Goal: Information Seeking & Learning: Learn about a topic

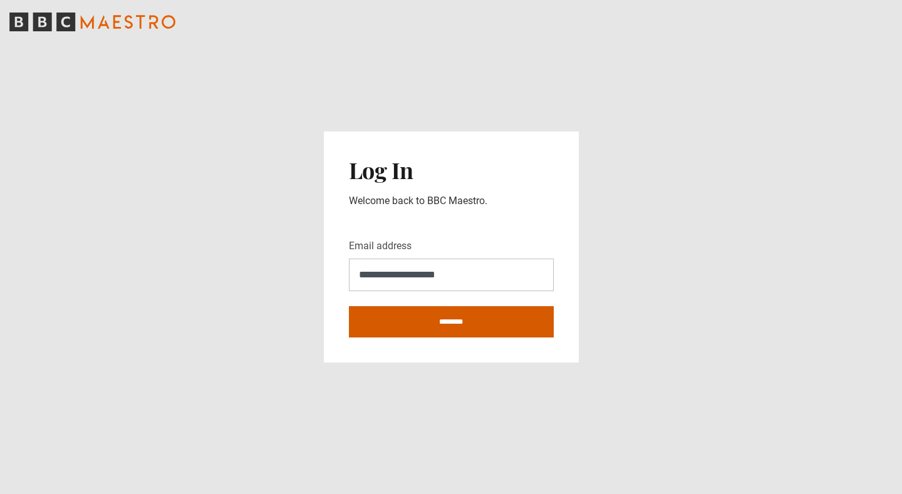
type input "**********"
click at [455, 325] on input "********" at bounding box center [451, 321] width 205 height 31
type input "**********"
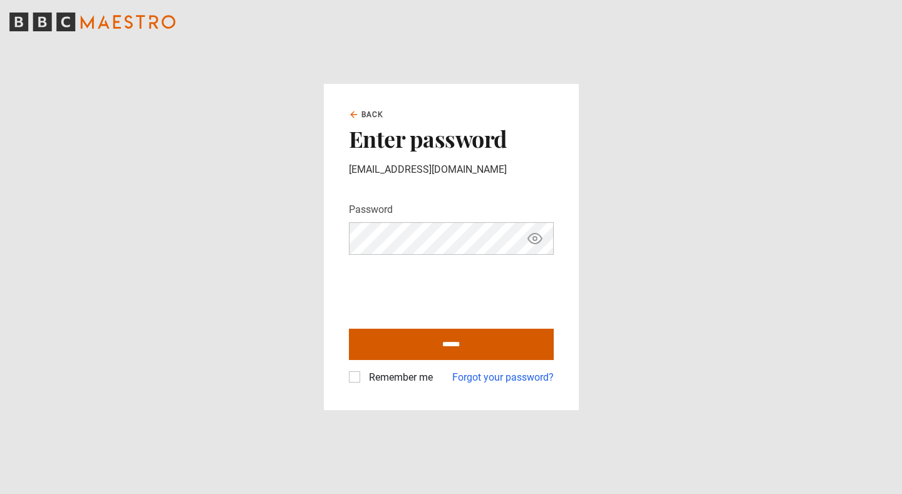
click at [443, 345] on input "******" at bounding box center [451, 344] width 205 height 31
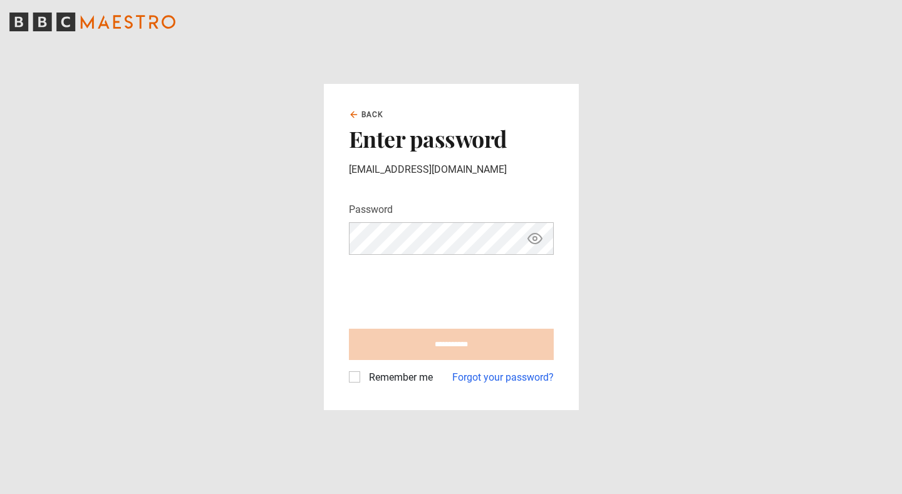
type input "**********"
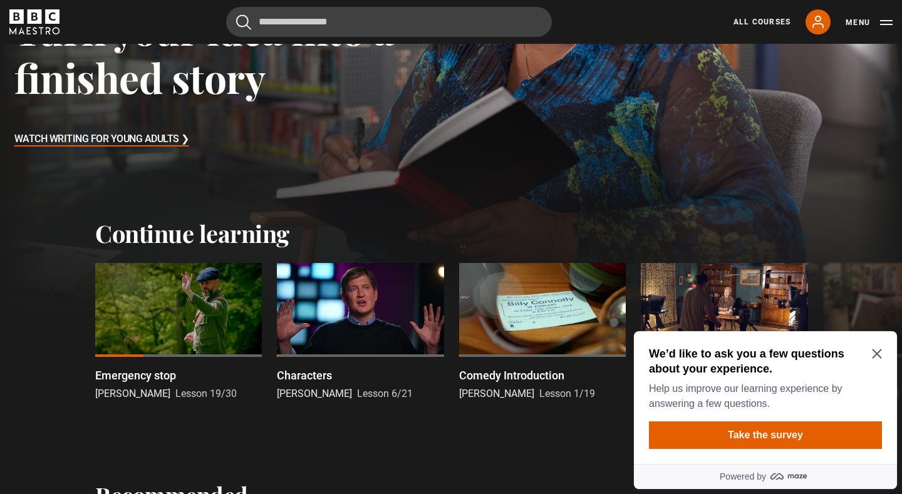
scroll to position [235, 0]
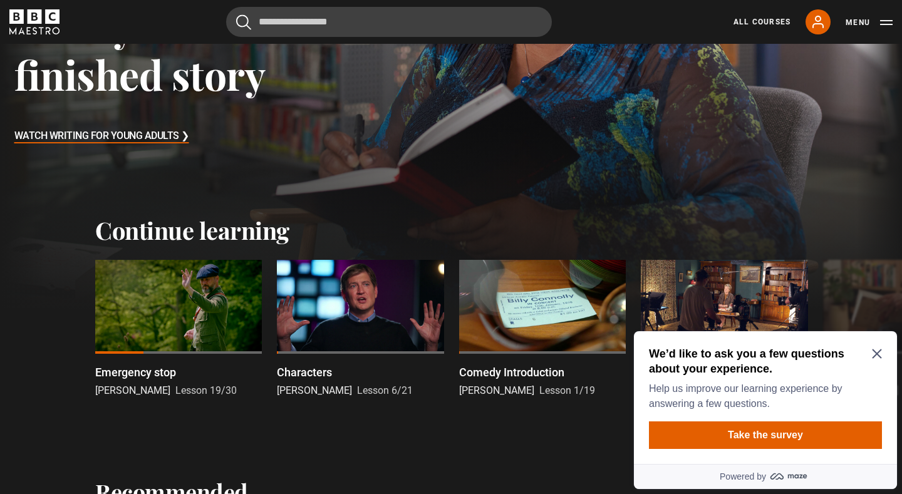
click at [877, 353] on icon "Close Maze Prompt" at bounding box center [876, 354] width 9 height 9
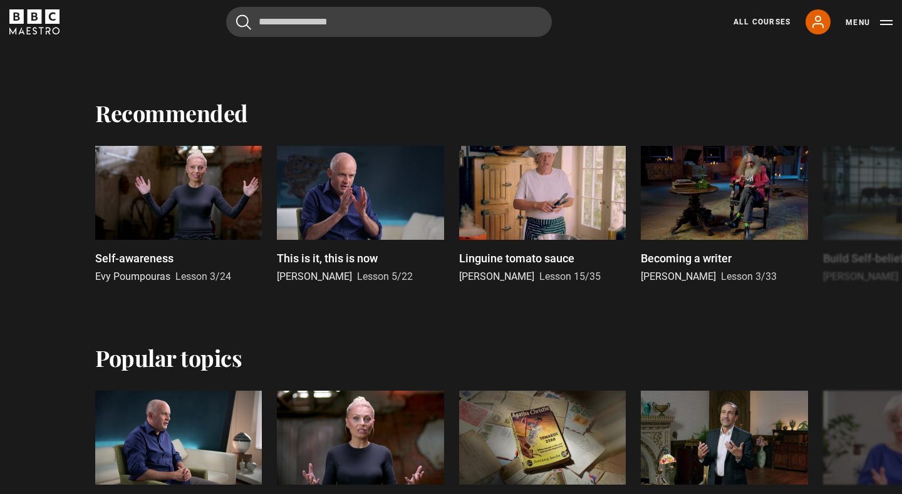
scroll to position [633, 0]
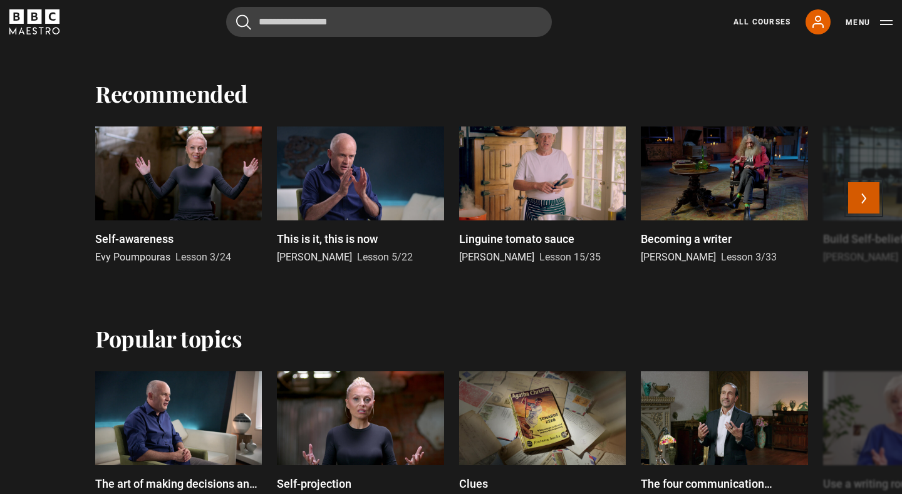
click at [860, 202] on button "Next" at bounding box center [863, 197] width 31 height 31
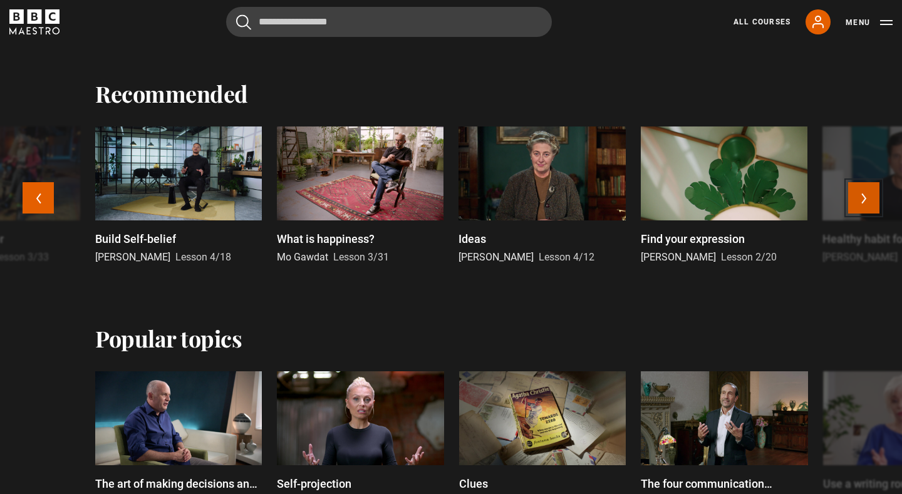
click at [860, 200] on button "Next" at bounding box center [863, 197] width 31 height 31
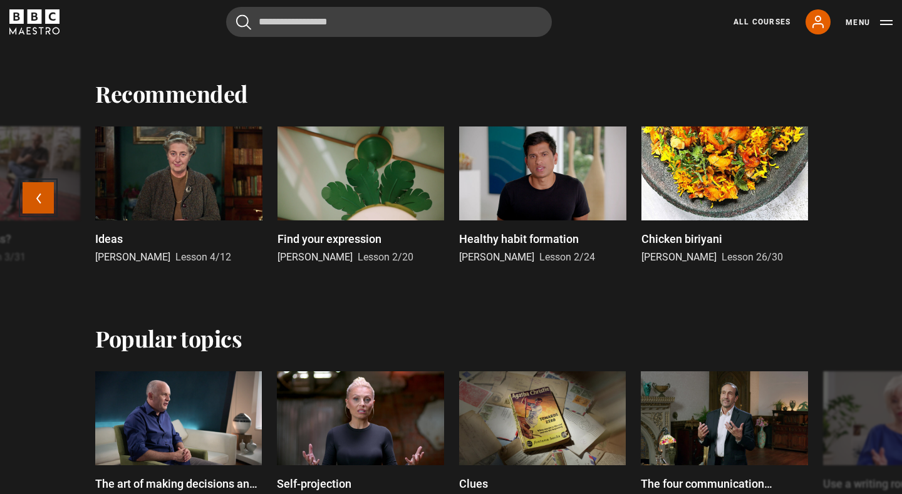
click at [39, 199] on button "Previous" at bounding box center [38, 197] width 31 height 31
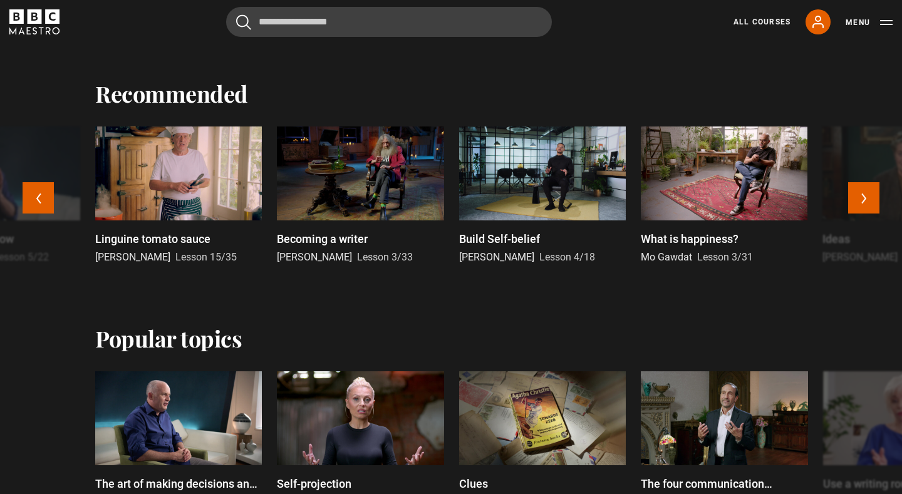
click at [747, 194] on div at bounding box center [724, 174] width 167 height 94
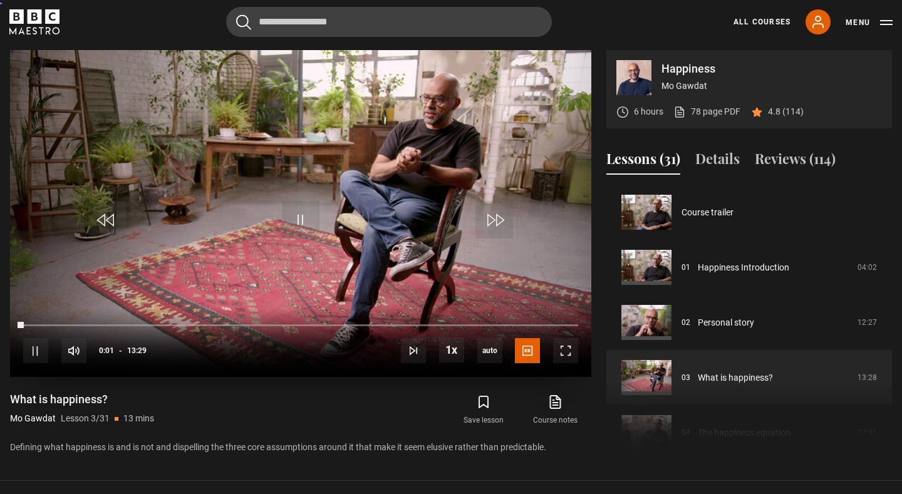
scroll to position [110, 0]
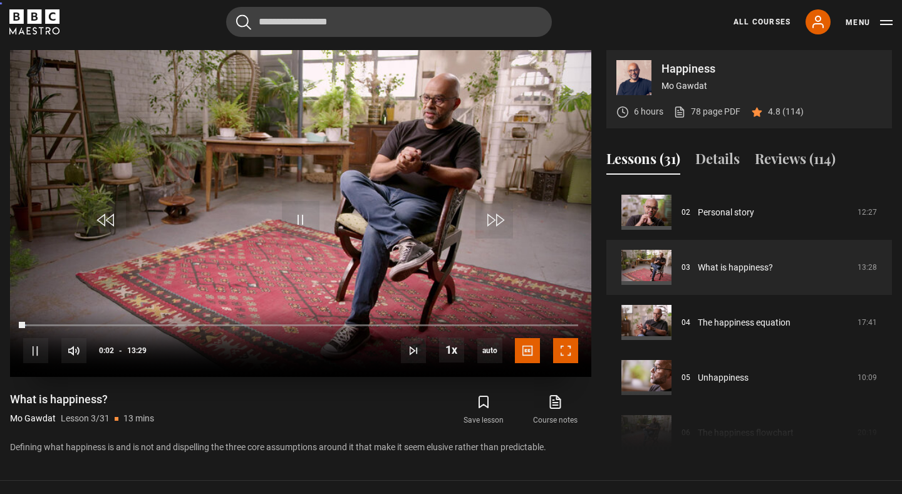
click at [563, 353] on span "Video Player" at bounding box center [565, 350] width 25 height 25
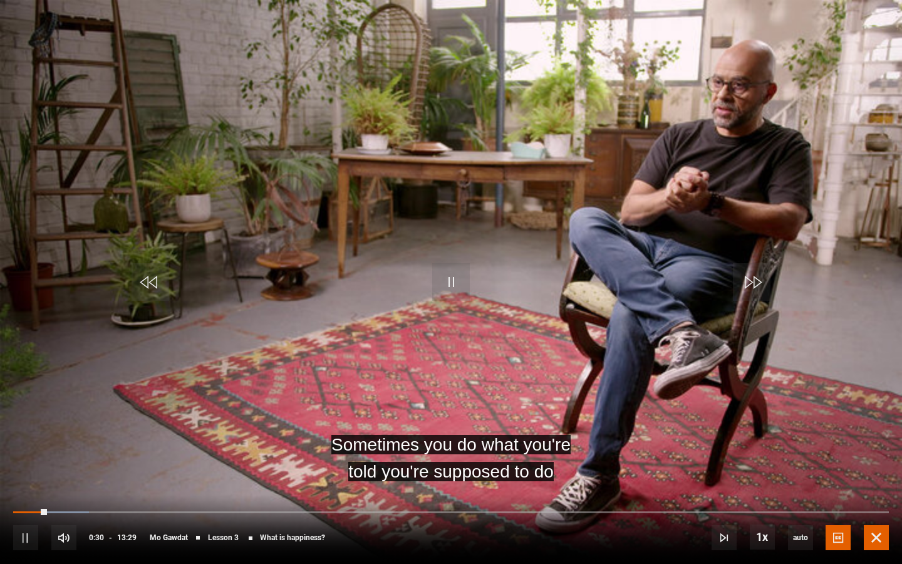
click at [878, 494] on span "Video Player" at bounding box center [876, 537] width 25 height 25
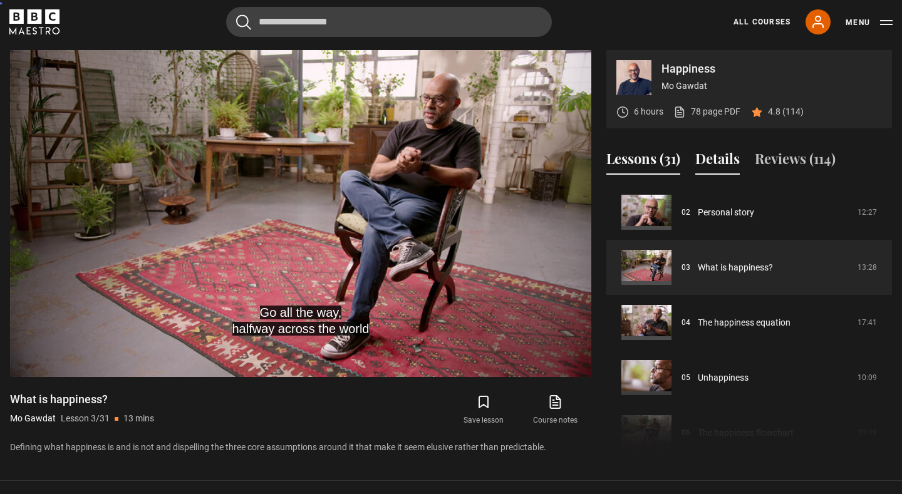
click at [720, 166] on button "Details" at bounding box center [717, 161] width 44 height 26
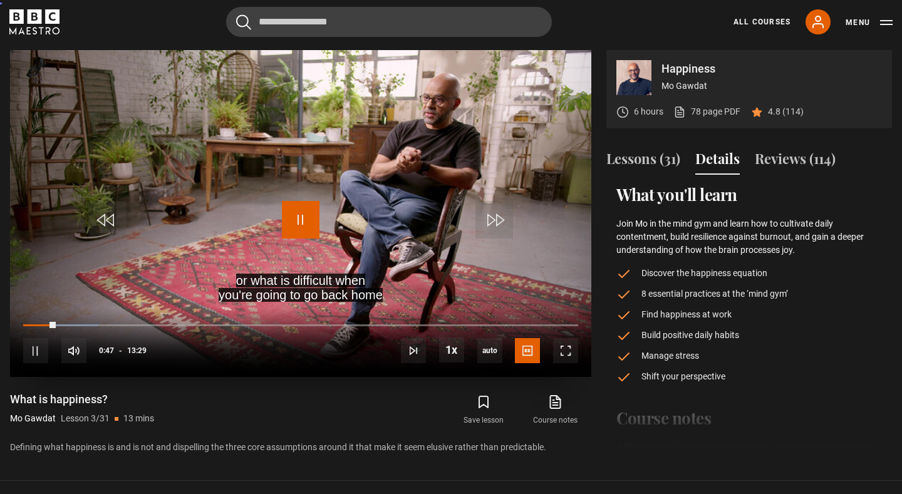
click at [294, 216] on span "Video Player" at bounding box center [301, 220] width 38 height 38
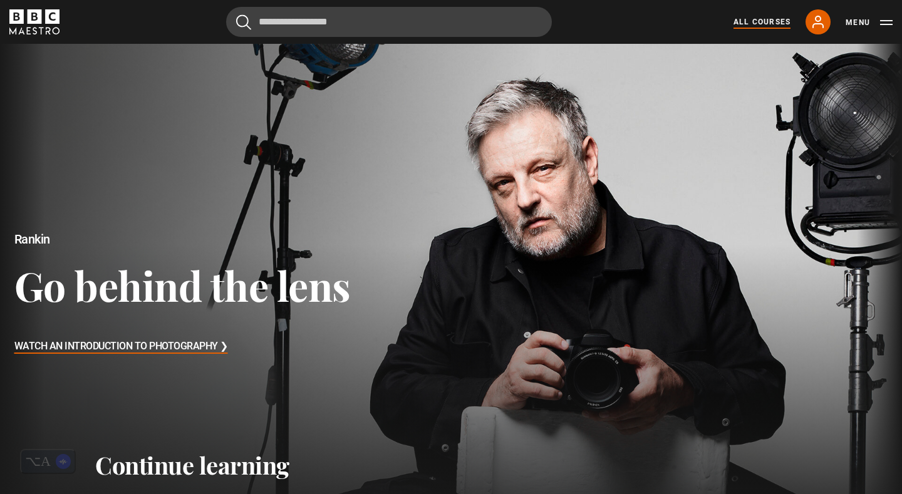
click at [764, 21] on link "All Courses" at bounding box center [762, 21] width 57 height 11
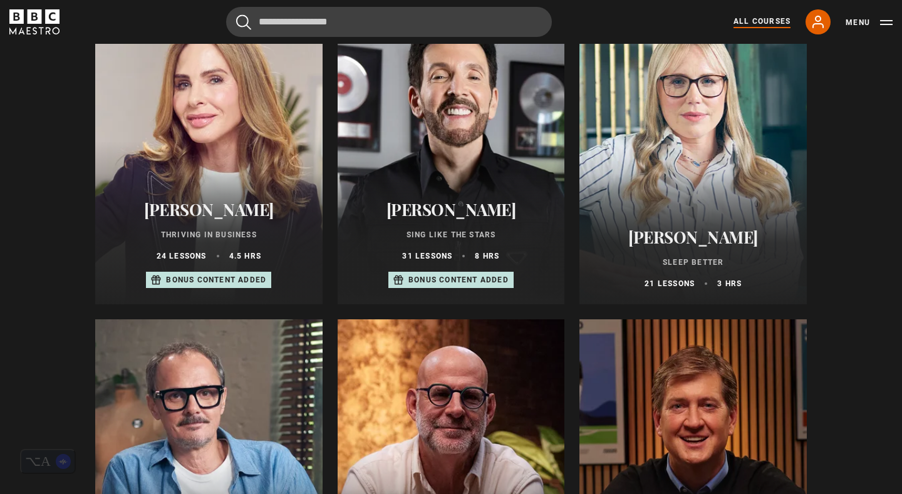
scroll to position [825, 0]
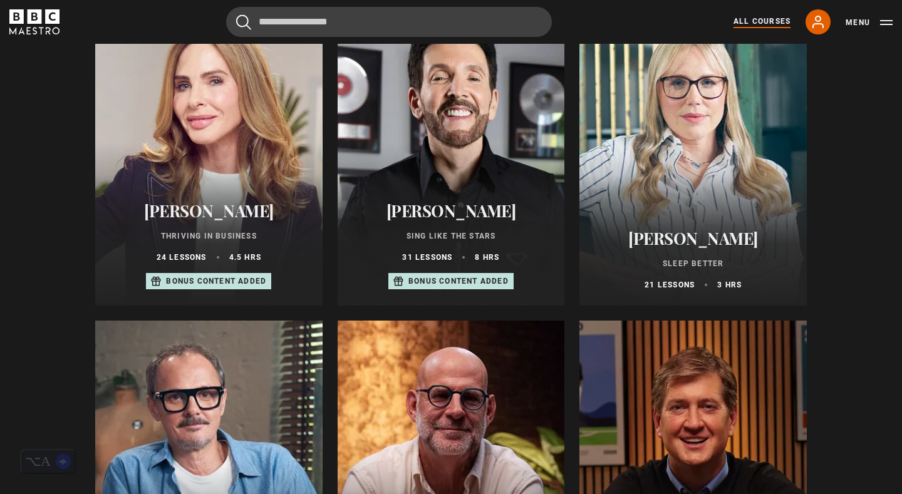
click at [663, 159] on div at bounding box center [693, 155] width 227 height 301
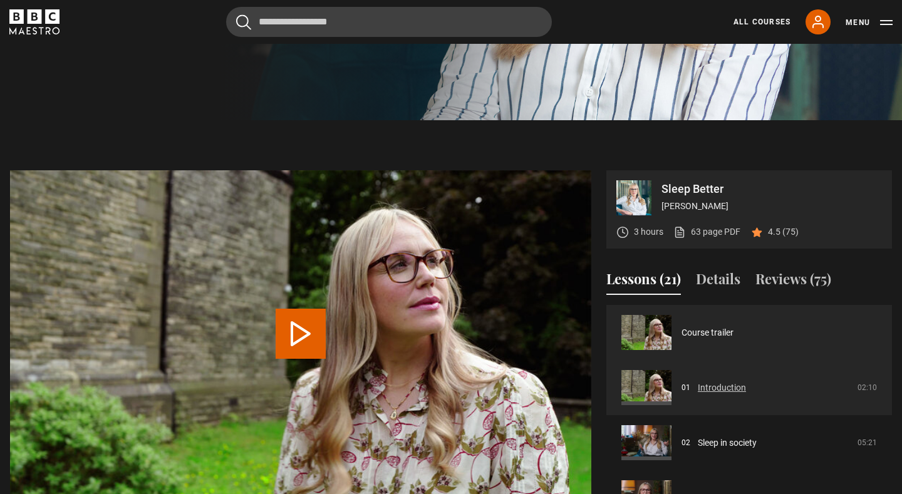
scroll to position [578, 0]
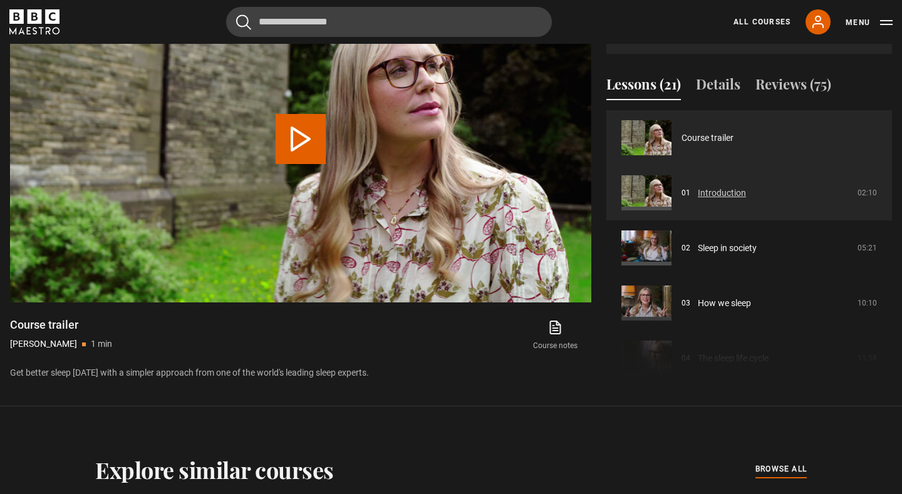
click at [698, 200] on link "Introduction" at bounding box center [722, 193] width 48 height 13
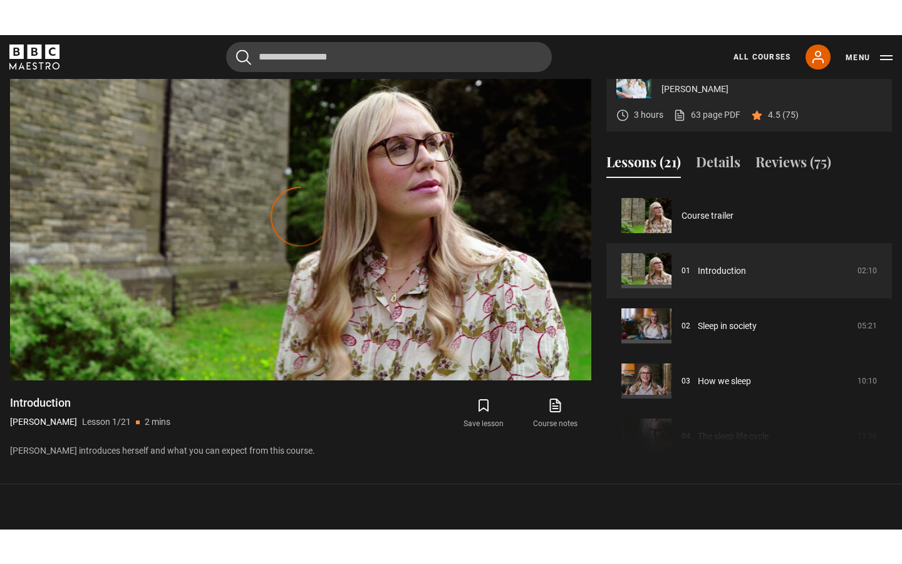
scroll to position [536, 0]
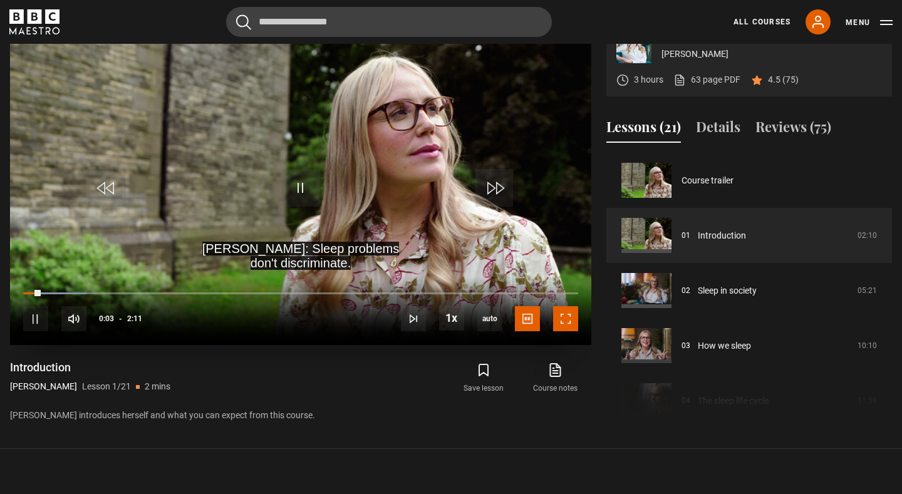
click at [565, 331] on span "Video Player" at bounding box center [565, 318] width 25 height 25
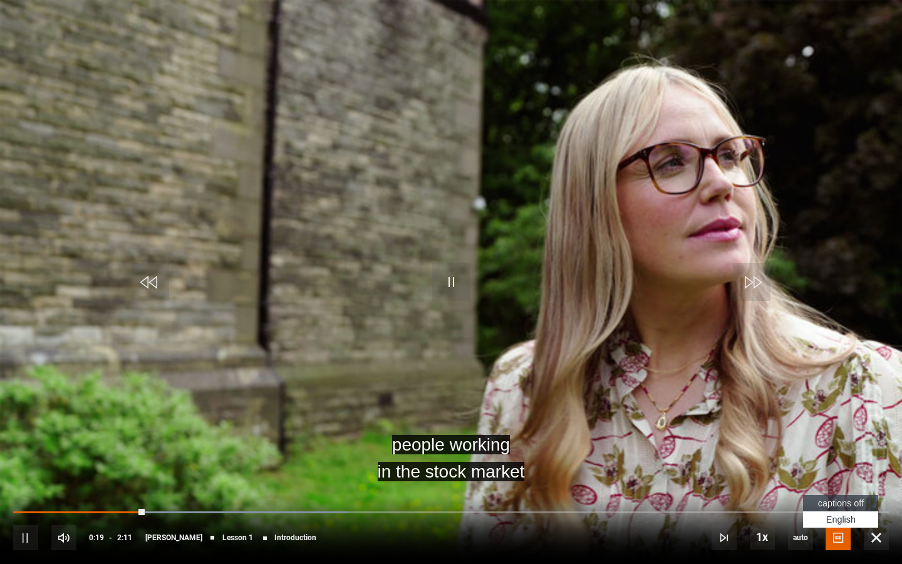
click at [843, 494] on span "captions off" at bounding box center [841, 503] width 46 height 10
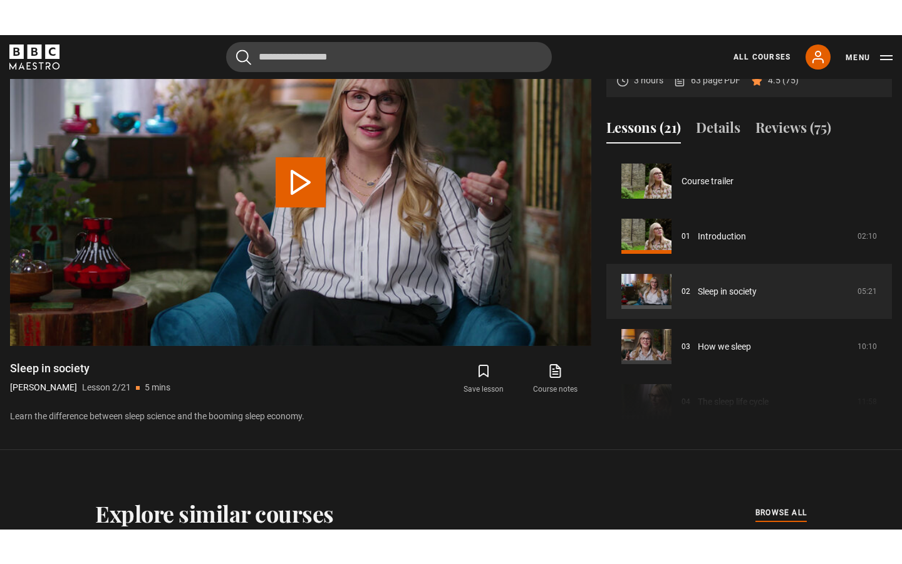
scroll to position [55, 0]
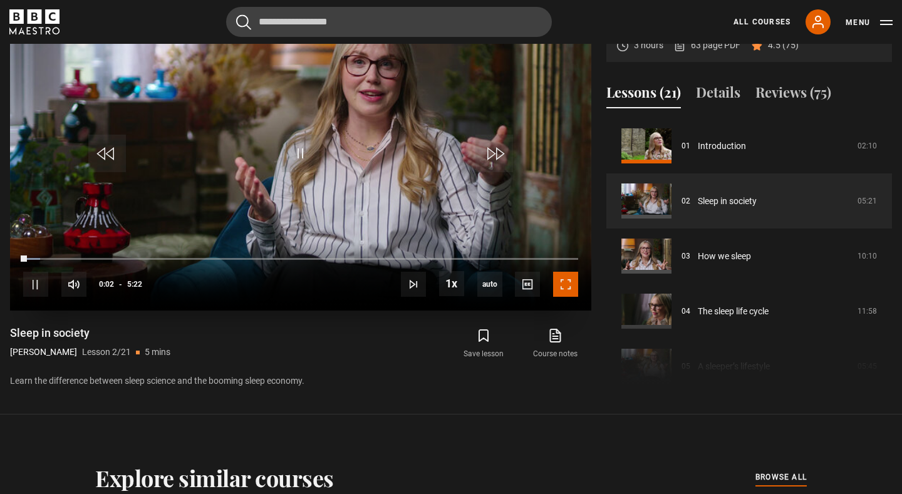
click at [563, 297] on span "Video Player" at bounding box center [565, 284] width 25 height 25
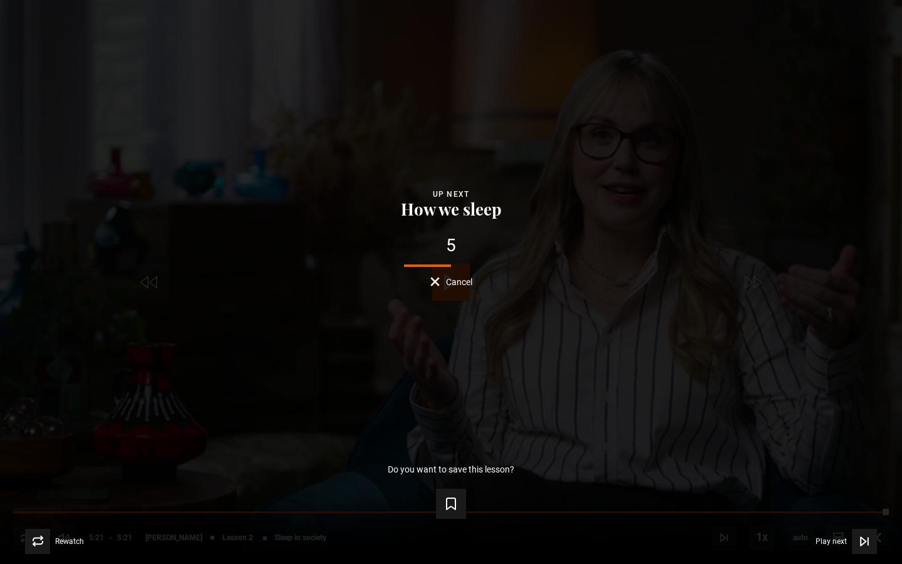
click at [435, 281] on button "Cancel" at bounding box center [451, 281] width 42 height 9
